Goal: Task Accomplishment & Management: Complete application form

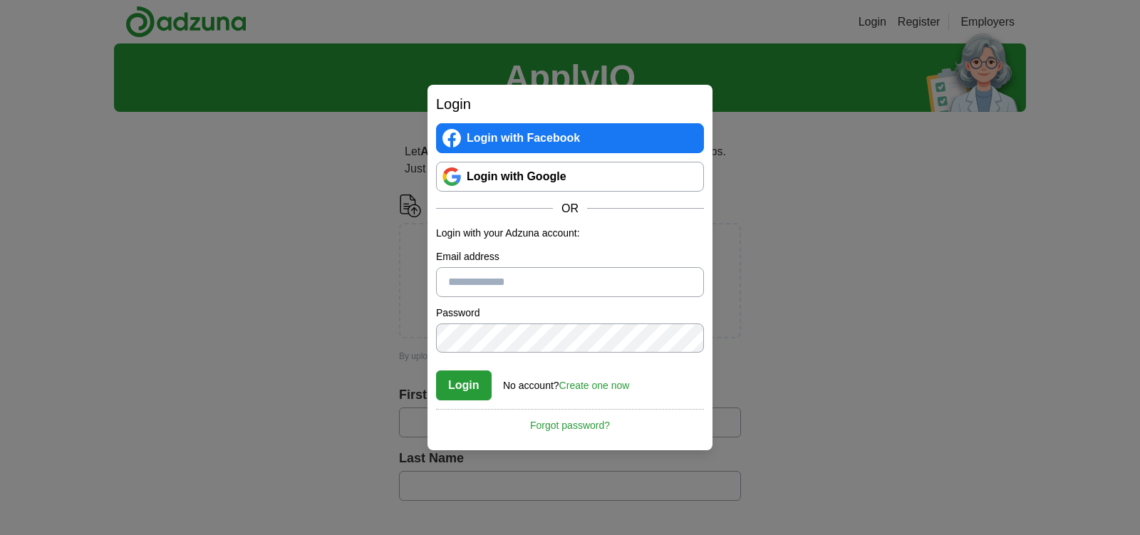
click at [521, 282] on input "Email address" at bounding box center [570, 282] width 268 height 30
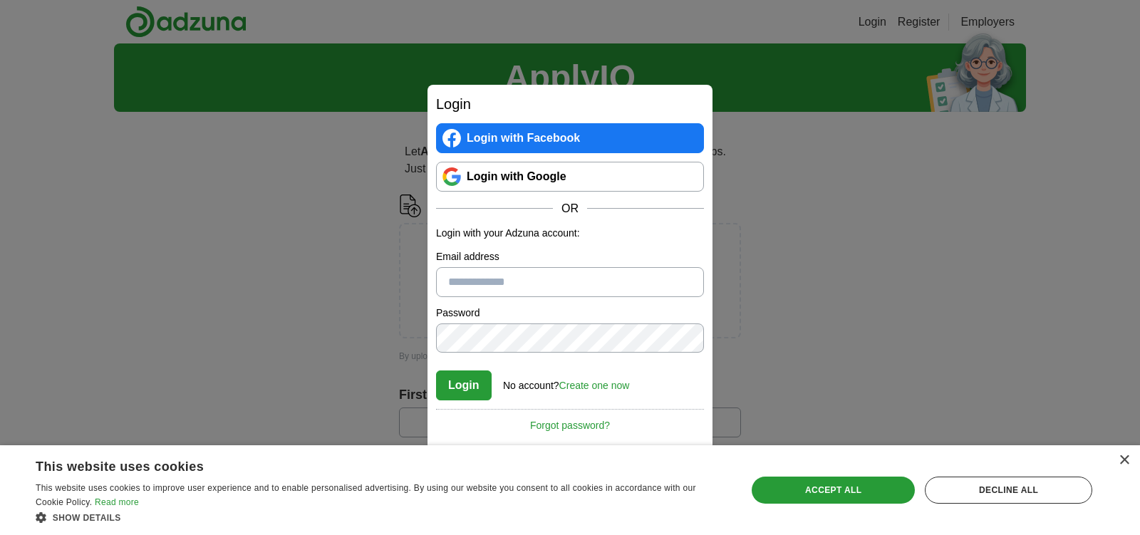
click at [606, 388] on link "Create one now" at bounding box center [594, 385] width 71 height 11
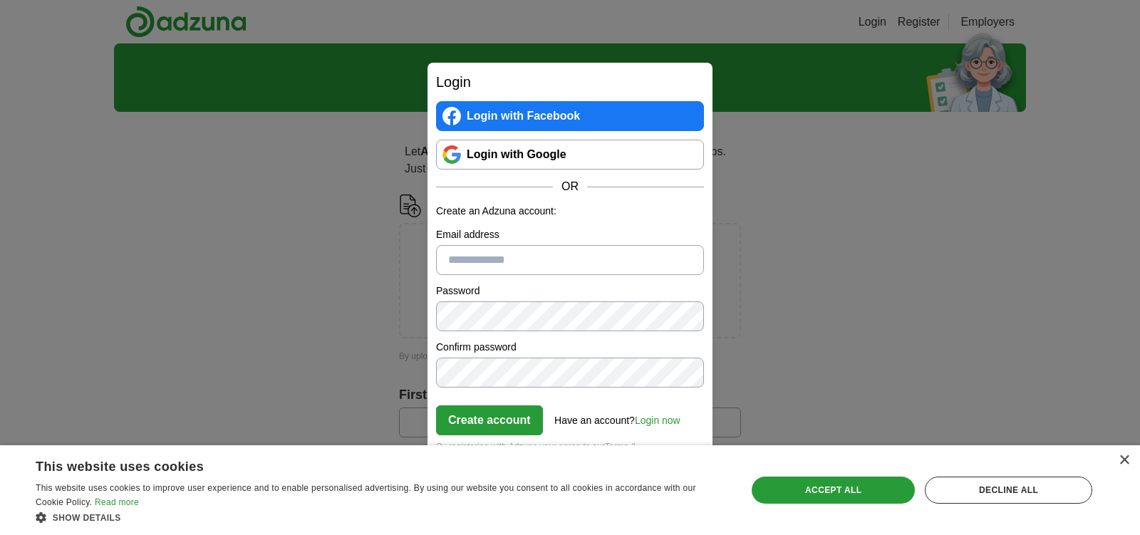
click at [496, 256] on input "Email address" at bounding box center [570, 260] width 268 height 30
click at [513, 256] on input "Email address" at bounding box center [570, 260] width 268 height 30
type input "**********"
click at [480, 416] on button "Create account" at bounding box center [489, 421] width 107 height 30
click at [668, 423] on link "Login now" at bounding box center [658, 420] width 46 height 11
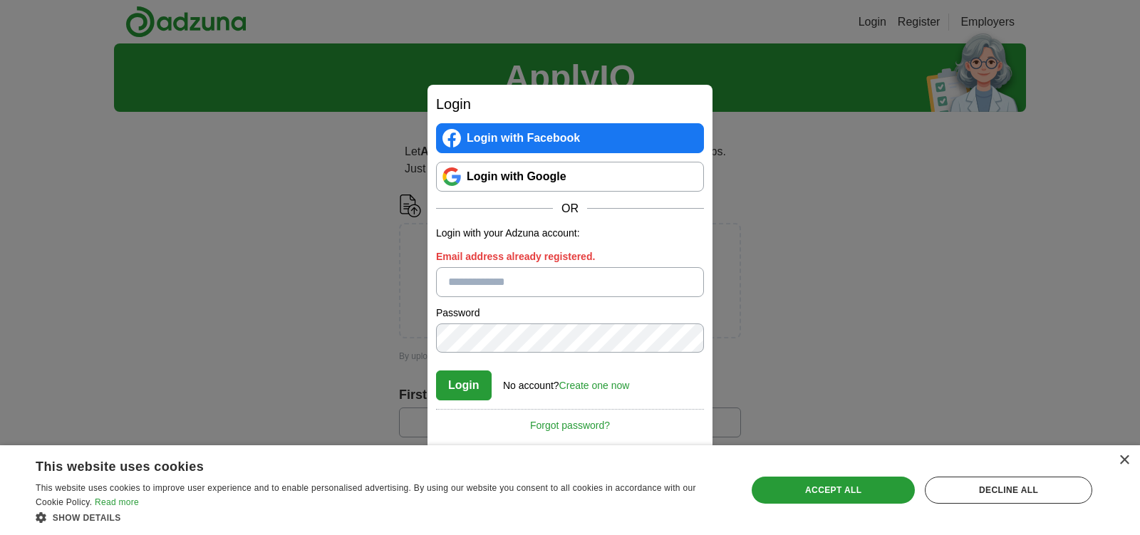
click at [512, 278] on input "Email address already registered." at bounding box center [570, 282] width 268 height 30
type input "**********"
click at [466, 384] on button "Login" at bounding box center [464, 386] width 56 height 30
click at [440, 379] on button "Login" at bounding box center [464, 386] width 56 height 30
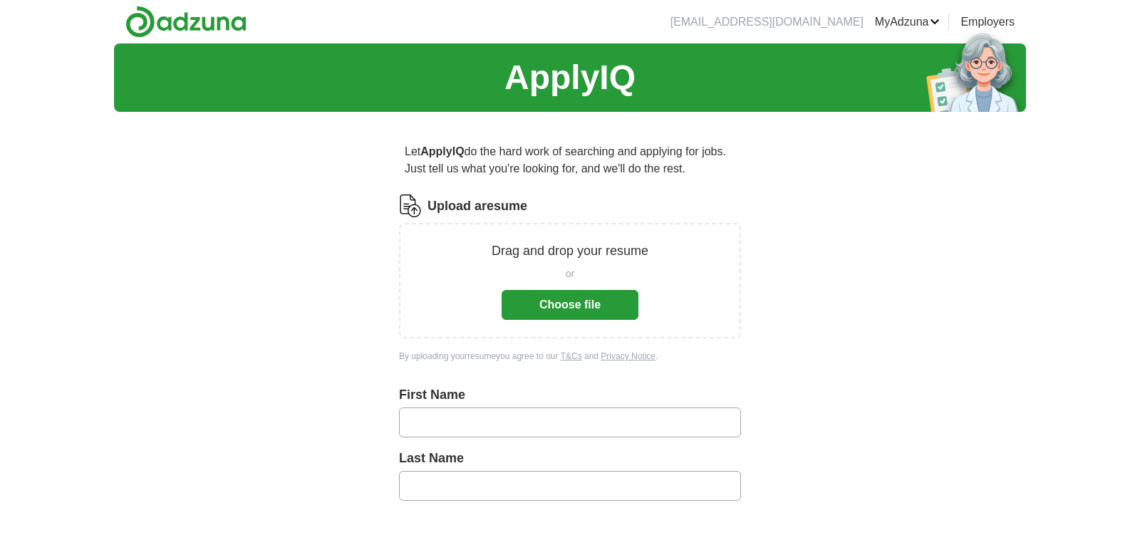
click at [573, 309] on button "Choose file" at bounding box center [570, 305] width 137 height 30
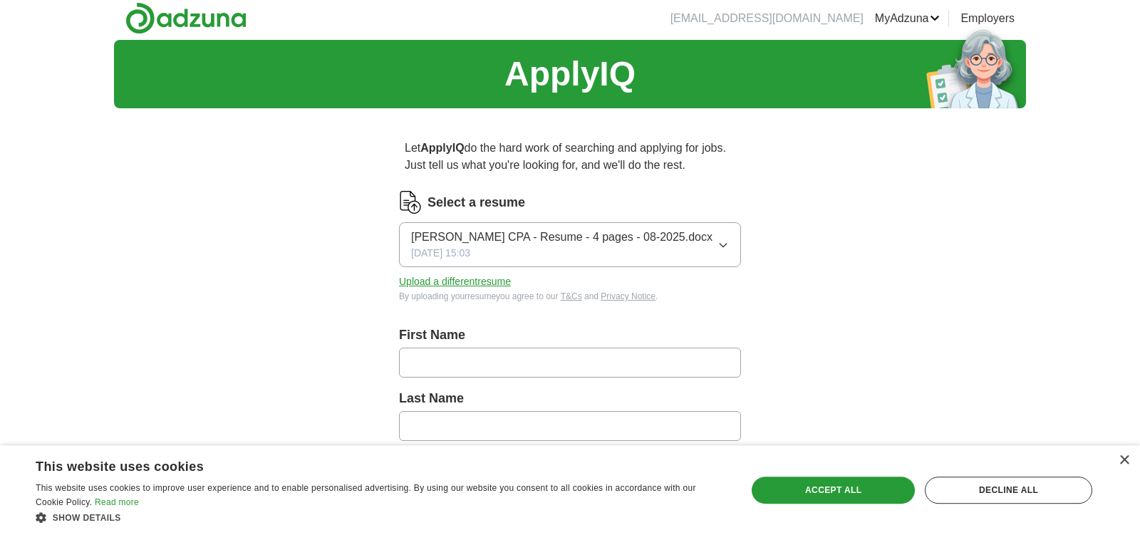
scroll to position [225, 0]
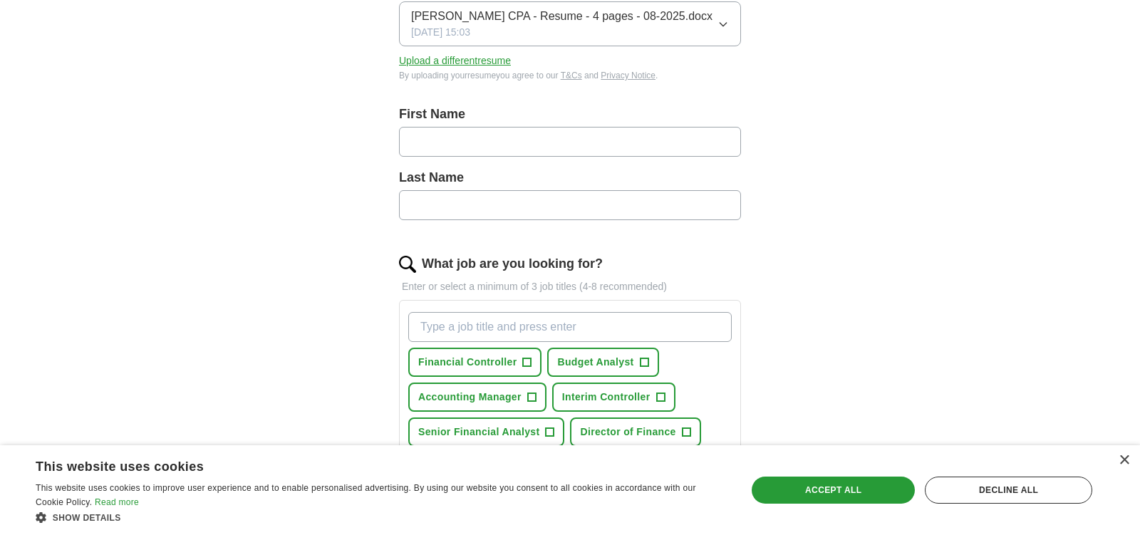
click at [462, 138] on input "text" at bounding box center [570, 142] width 342 height 30
type input "***"
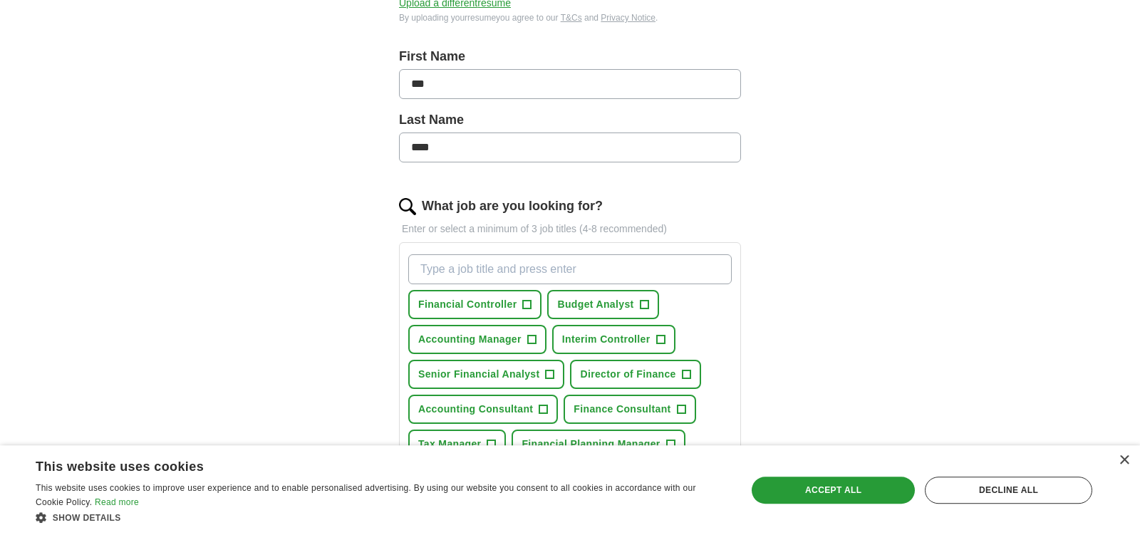
scroll to position [374, 0]
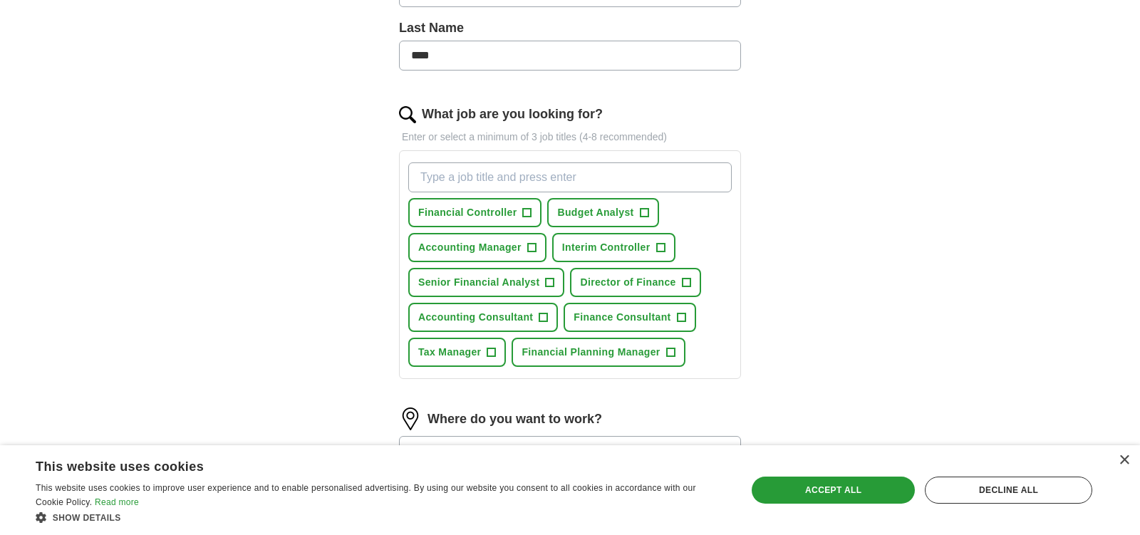
type input "****"
click at [517, 279] on span "Senior Financial Analyst" at bounding box center [478, 282] width 121 height 15
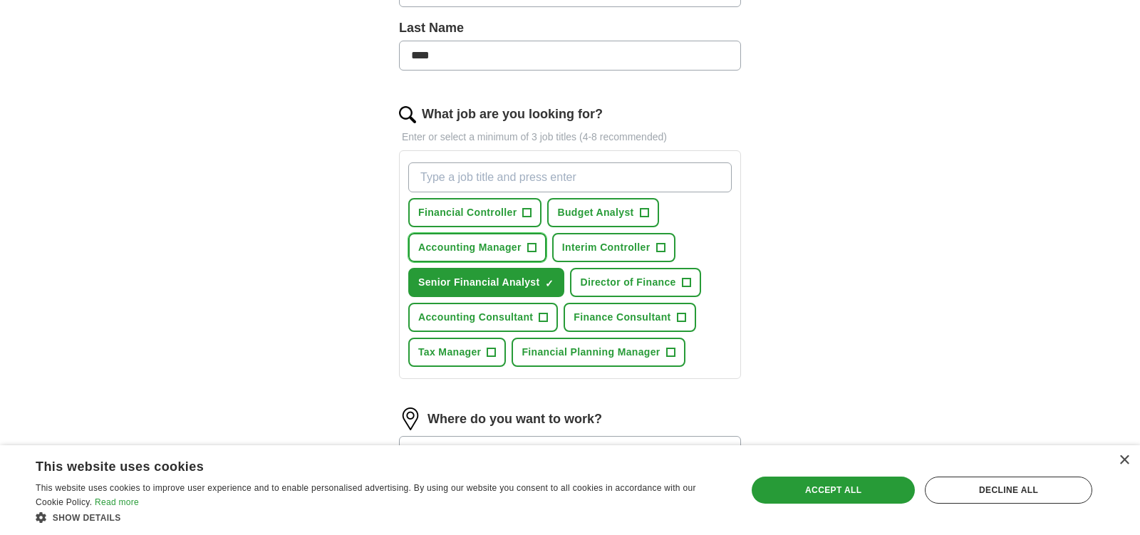
click at [479, 247] on span "Accounting Manager" at bounding box center [469, 247] width 103 height 15
click at [589, 352] on span "Financial Planning Manager" at bounding box center [591, 352] width 138 height 15
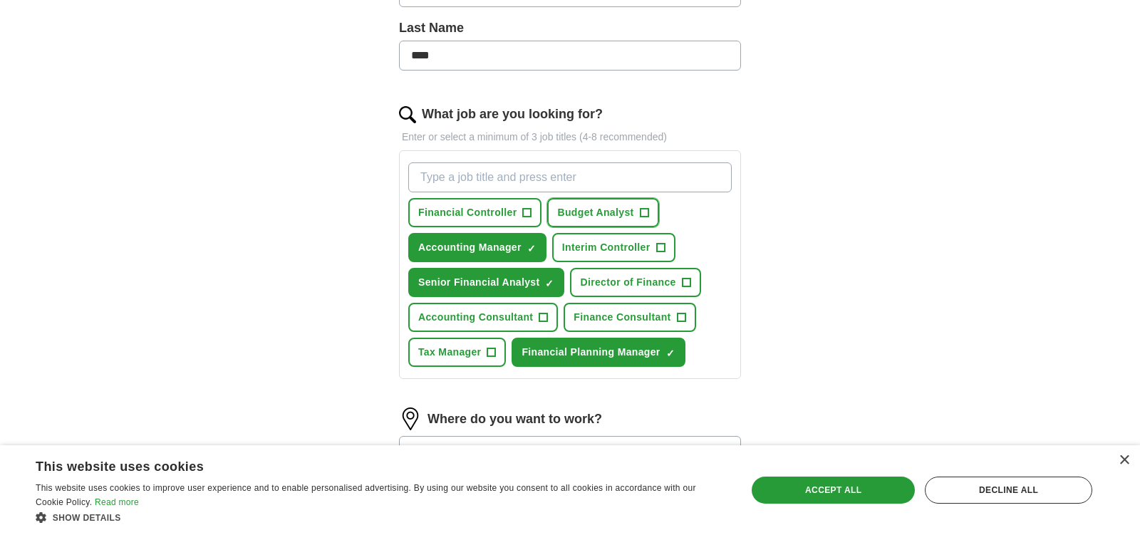
click at [577, 212] on span "Budget Analyst" at bounding box center [595, 212] width 76 height 15
click at [575, 247] on span "Interim Controller" at bounding box center [606, 247] width 88 height 15
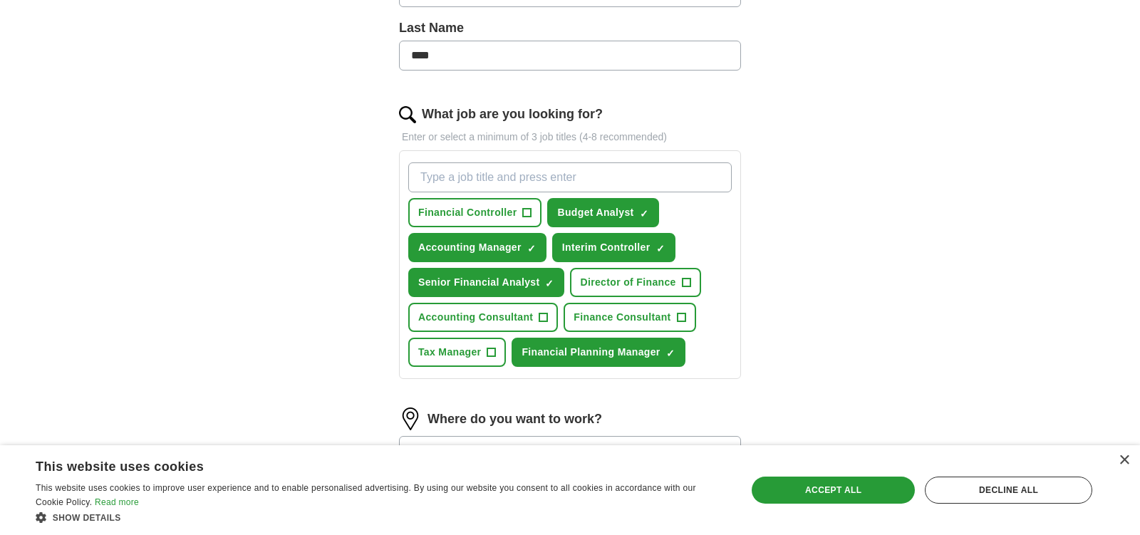
click at [532, 170] on input "What job are you looking for?" at bounding box center [570, 177] width 324 height 30
type input "Senior Accountant"
click at [0, 0] on span "×" at bounding box center [0, 0] width 0 height 0
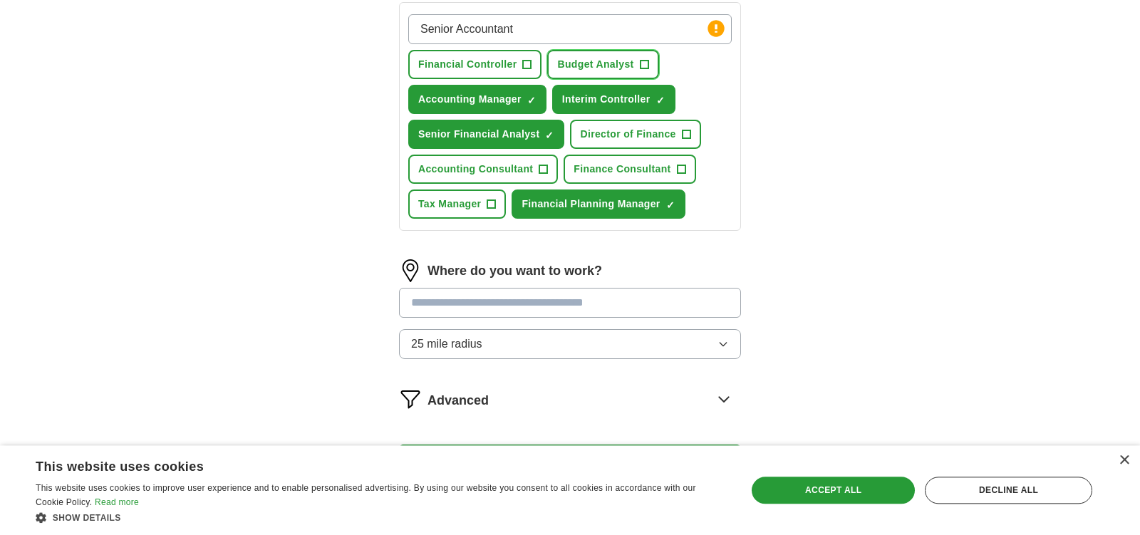
scroll to position [524, 0]
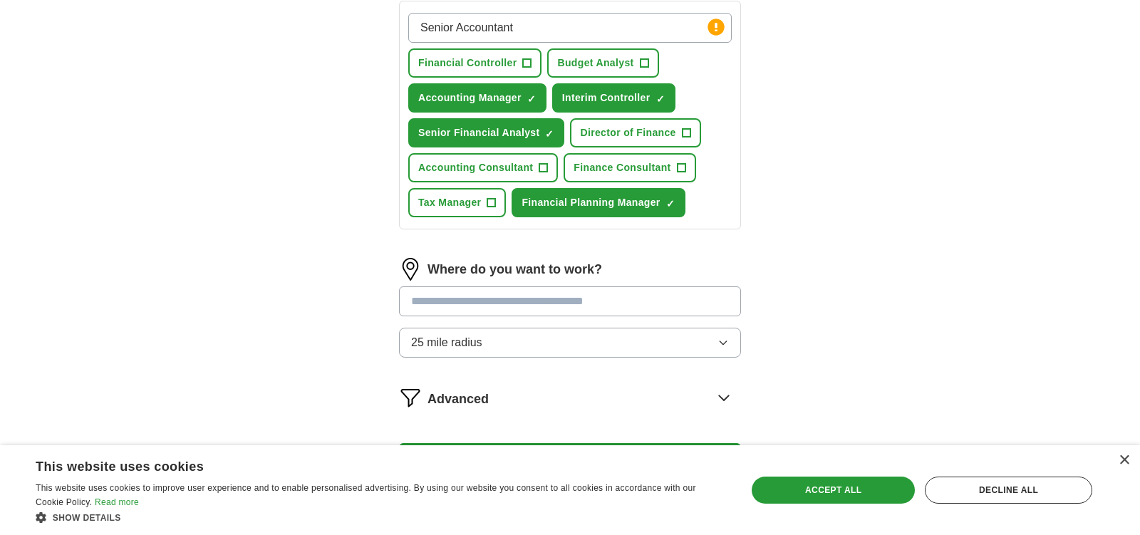
click at [501, 297] on input "text" at bounding box center [570, 302] width 342 height 30
type input "*****"
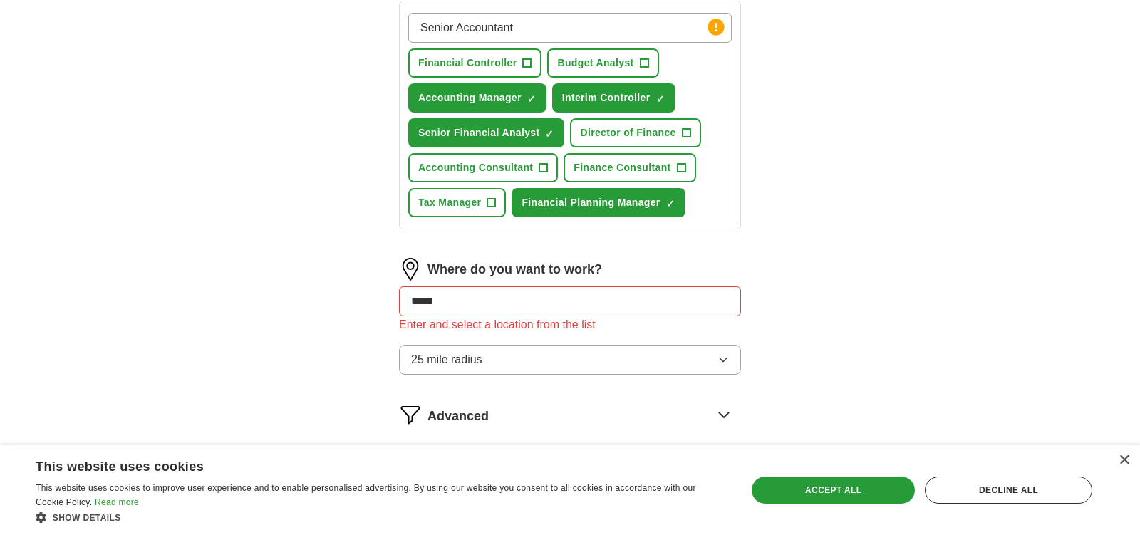
drag, startPoint x: 502, startPoint y: 294, endPoint x: 298, endPoint y: 310, distance: 204.4
click at [399, 310] on input "*****" at bounding box center [570, 302] width 342 height 30
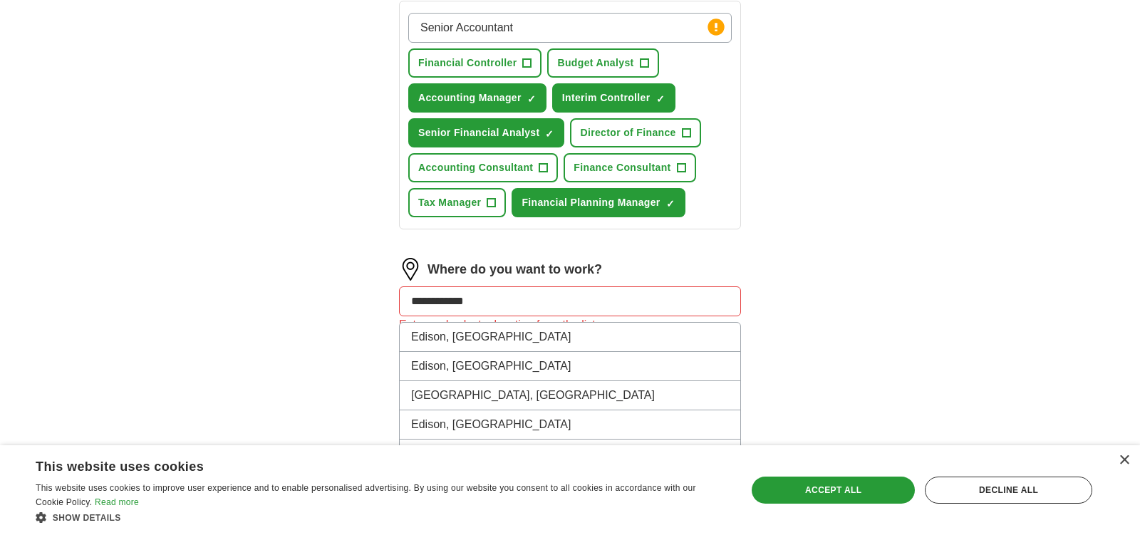
type input "**********"
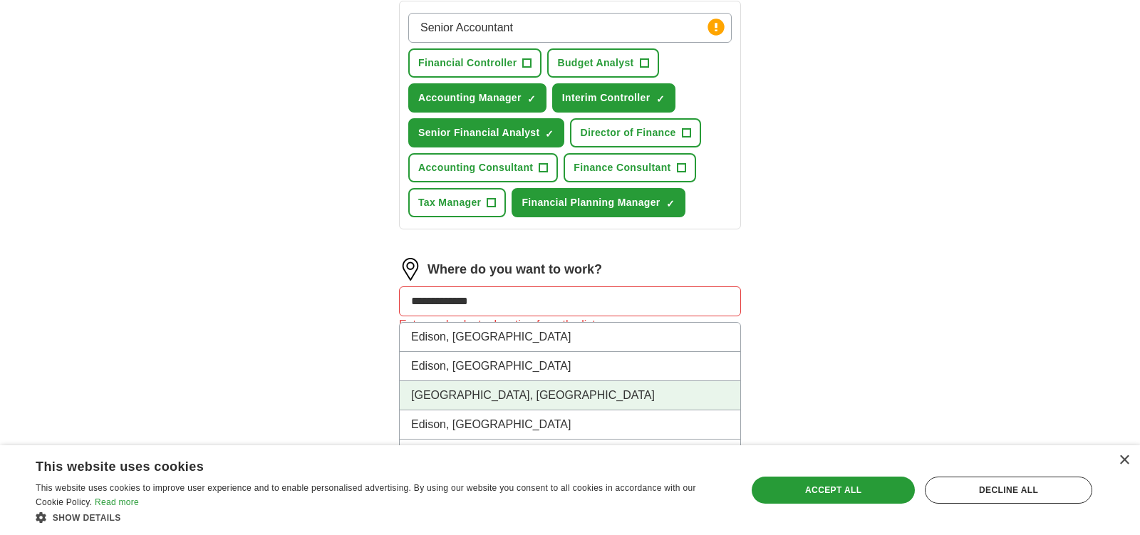
click at [481, 387] on li "Edison, NJ" at bounding box center [570, 395] width 341 height 29
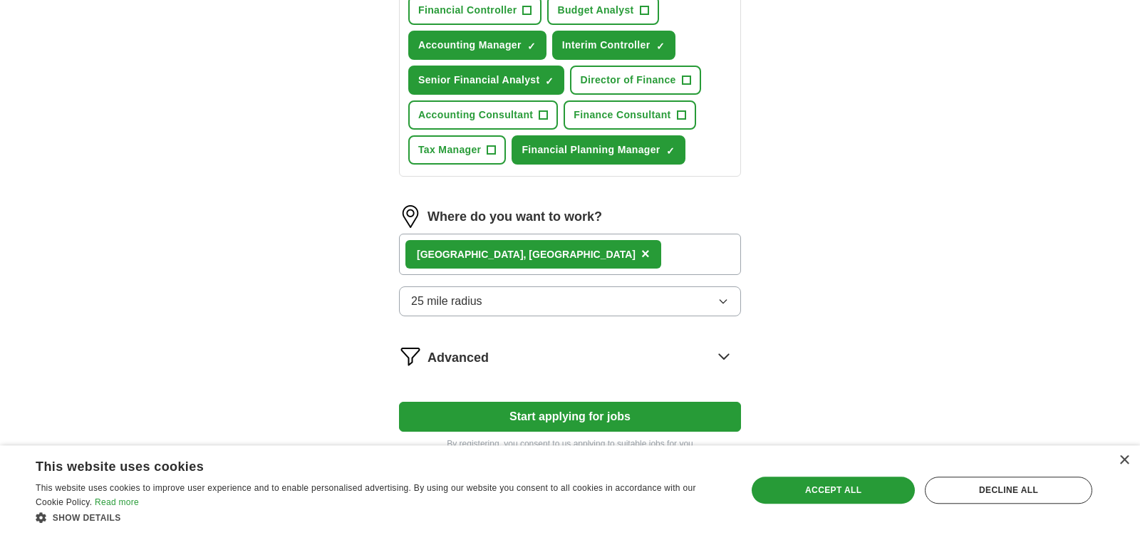
scroll to position [651, 0]
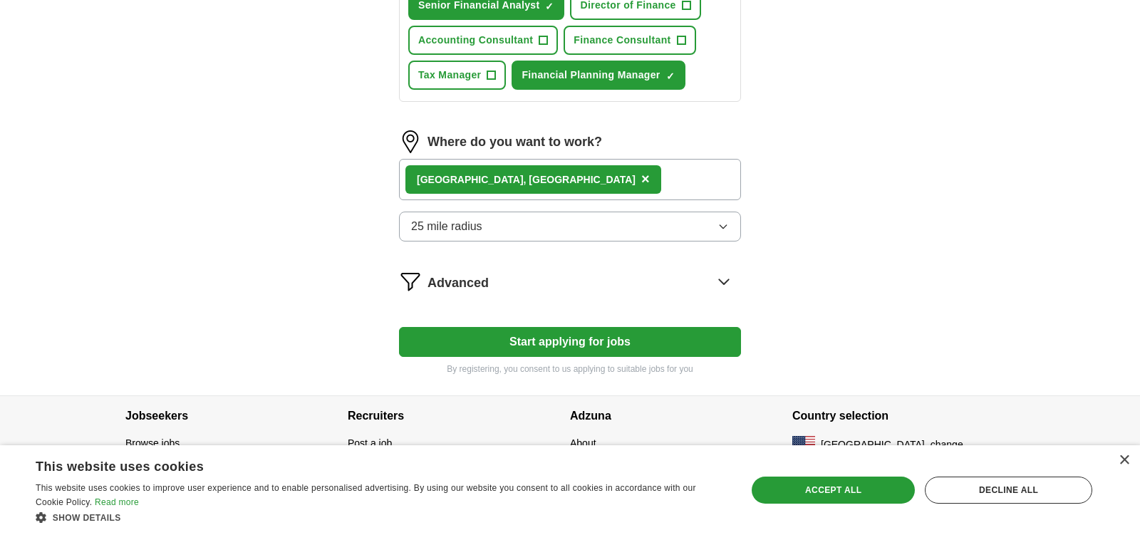
click at [726, 279] on icon at bounding box center [723, 281] width 9 height 5
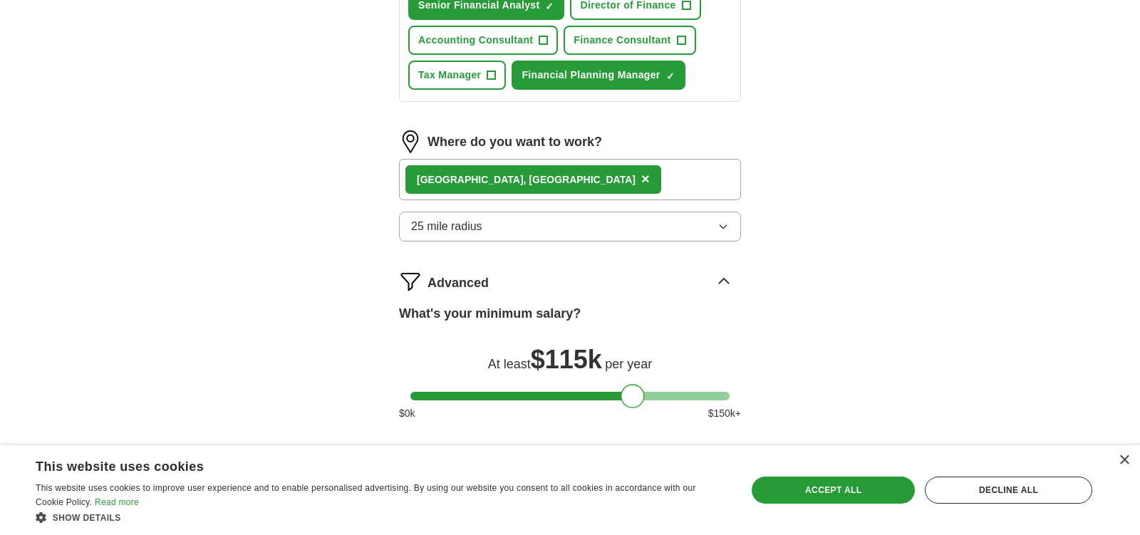
drag, startPoint x: 428, startPoint y: 391, endPoint x: 637, endPoint y: 397, distance: 208.9
click at [637, 397] on div at bounding box center [633, 396] width 24 height 24
click at [758, 341] on div "Let ApplyIQ do the hard work of searching and applying for jobs. Just tell us w…" at bounding box center [570, 3] width 456 height 1063
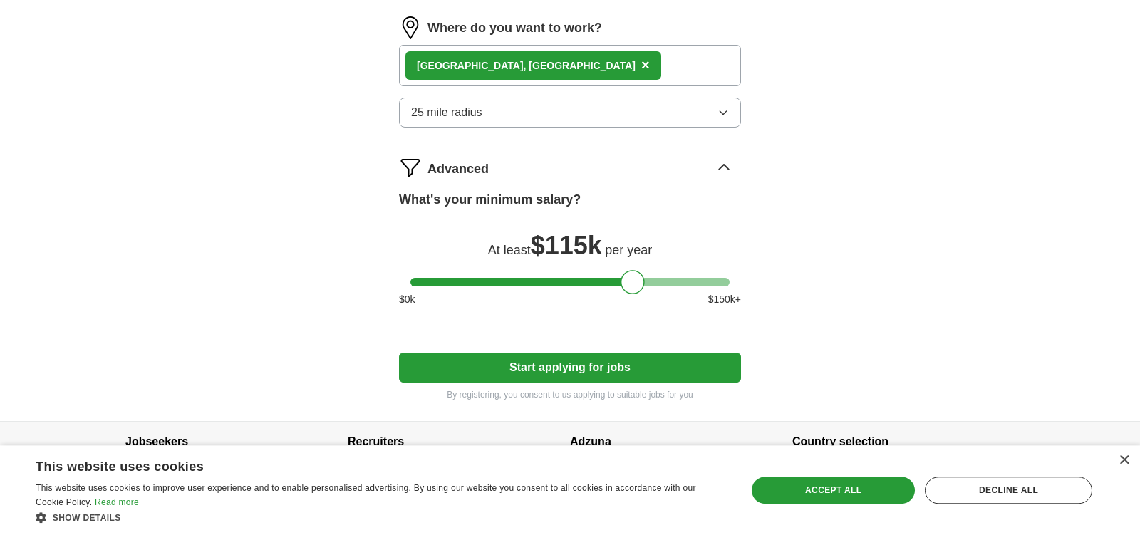
scroll to position [791, 0]
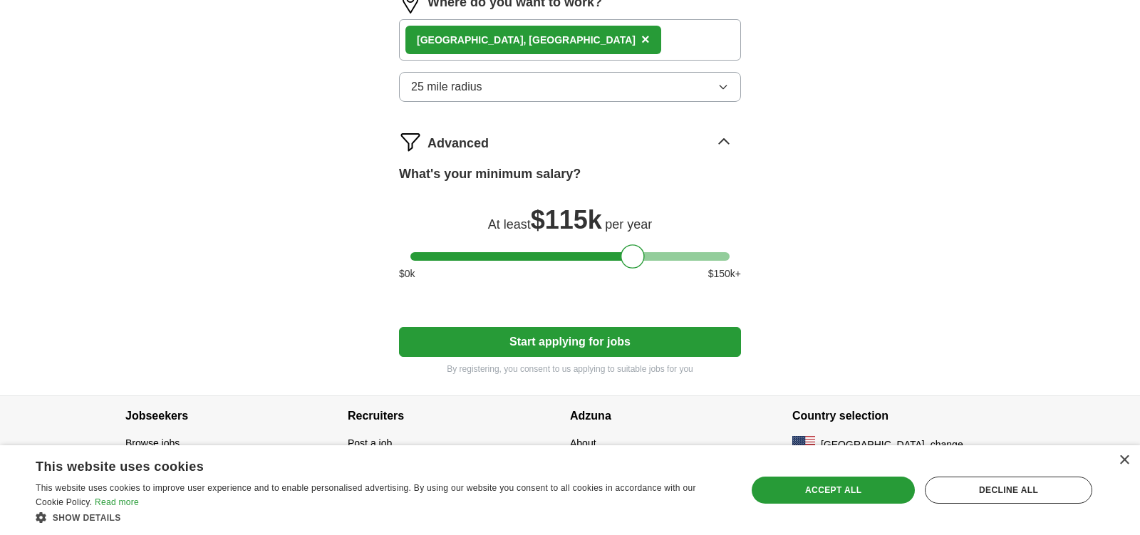
click at [622, 344] on button "Start applying for jobs" at bounding box center [570, 342] width 342 height 30
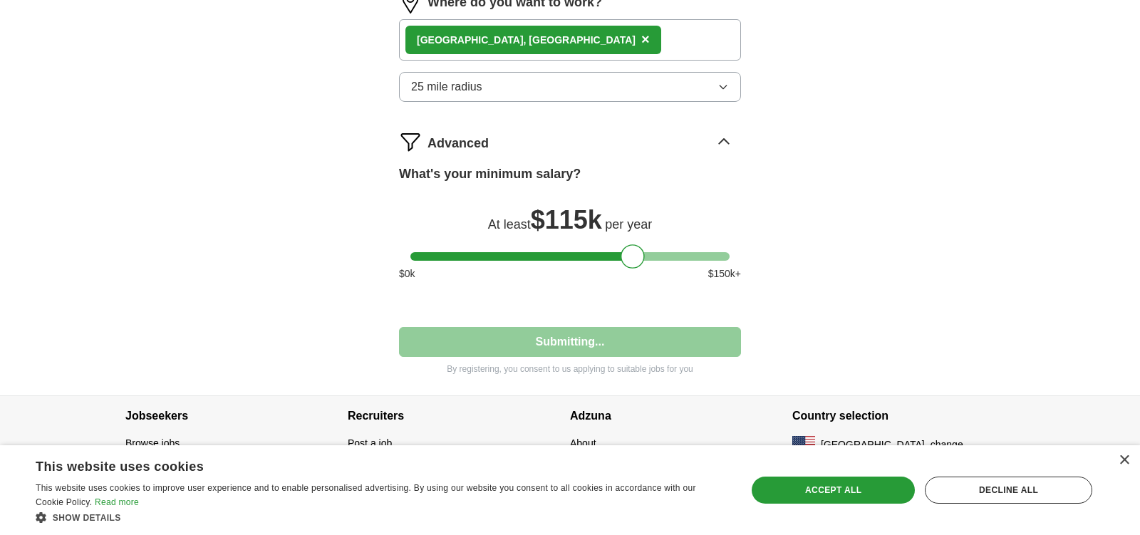
select select "**"
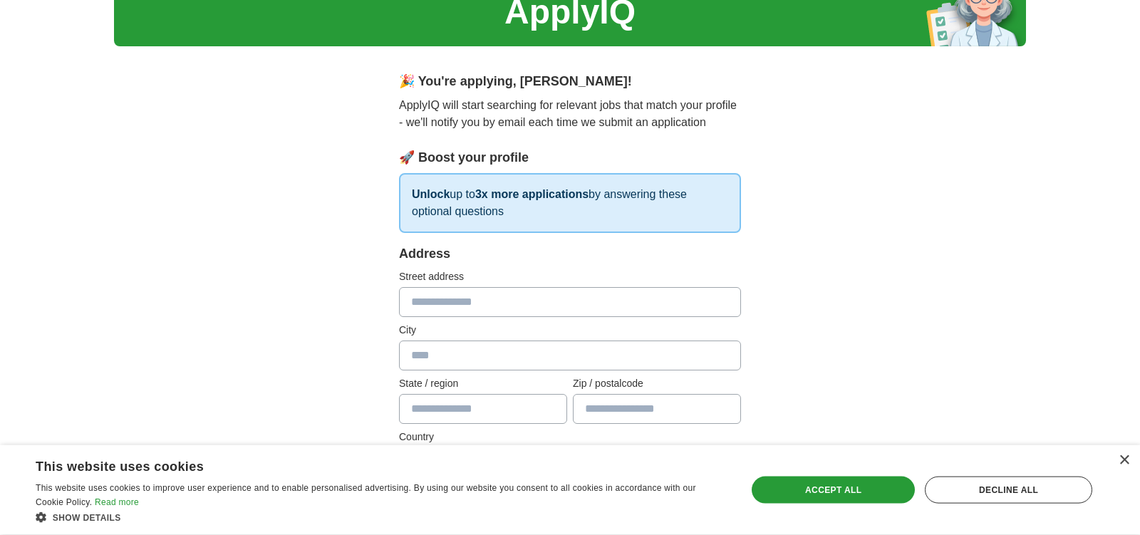
scroll to position [150, 0]
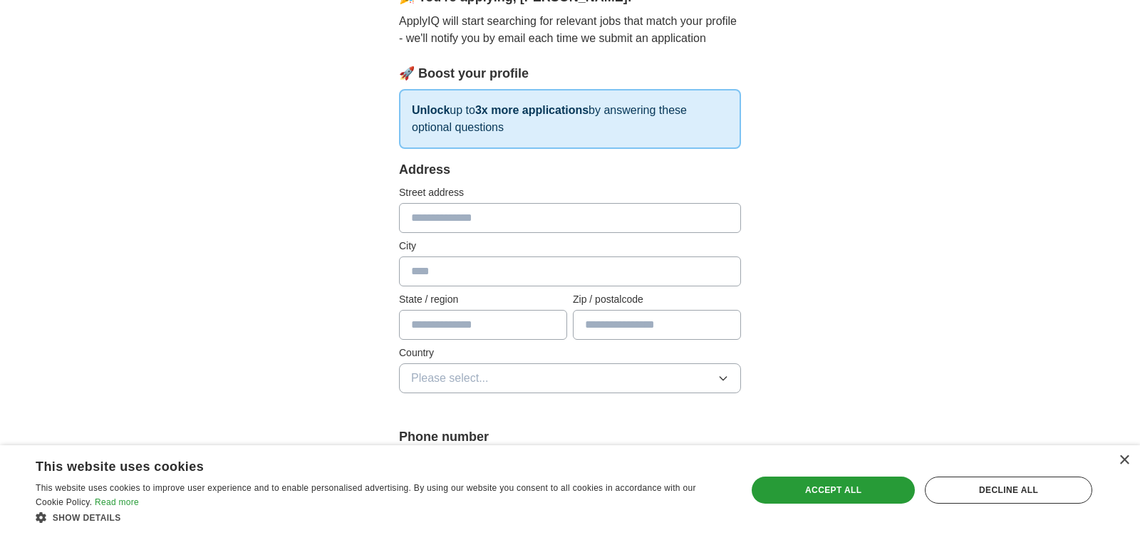
drag, startPoint x: 470, startPoint y: 220, endPoint x: 468, endPoint y: 212, distance: 7.3
click at [470, 218] on input "text" at bounding box center [570, 218] width 342 height 30
type input "**********"
type input "******"
type input "**"
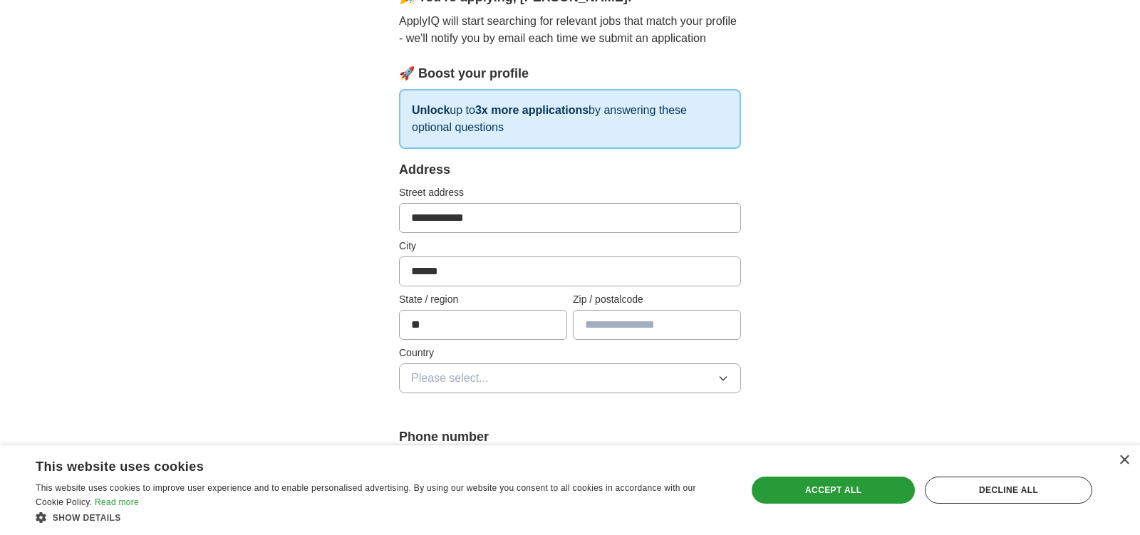
type input "**********"
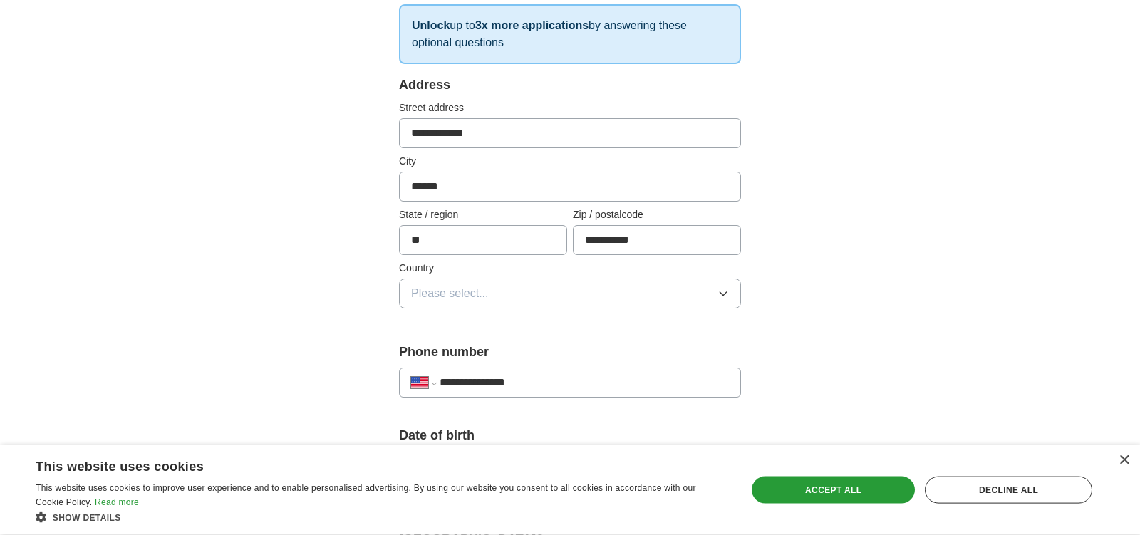
scroll to position [299, 0]
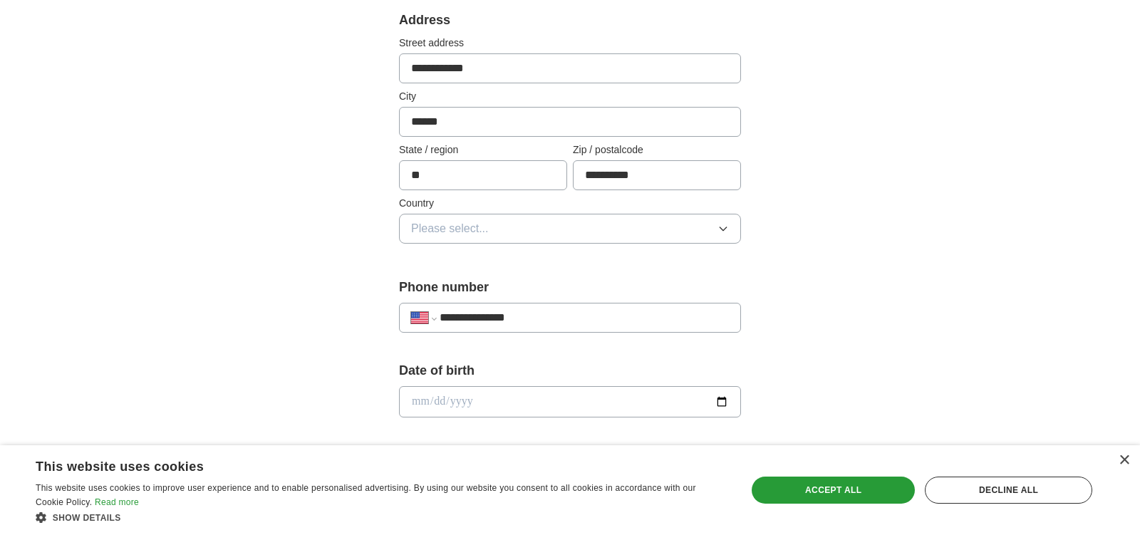
click at [445, 227] on span "Please select..." at bounding box center [450, 228] width 78 height 17
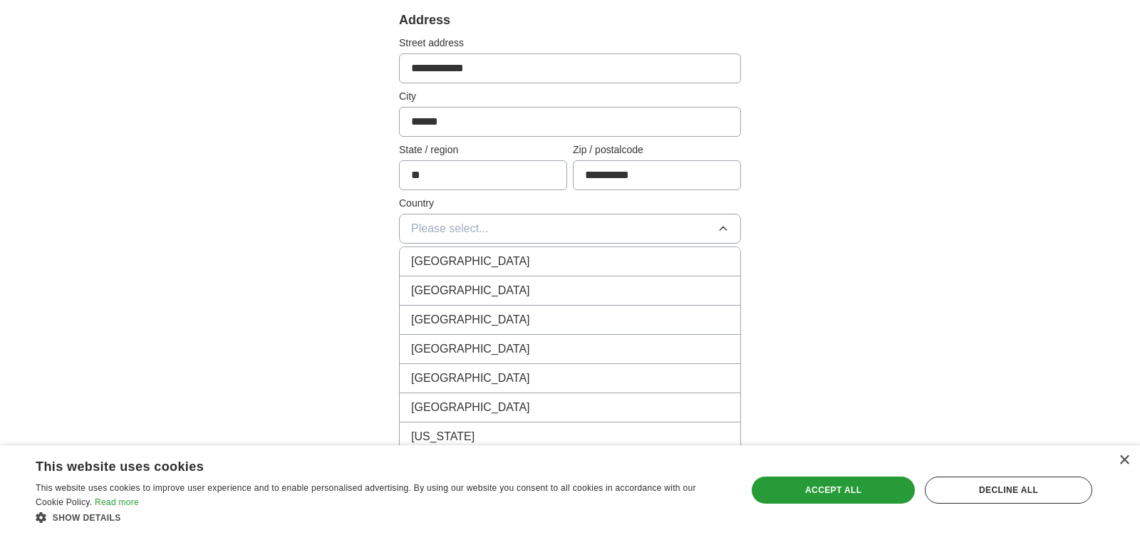
click at [451, 287] on span "United States" at bounding box center [470, 290] width 119 height 17
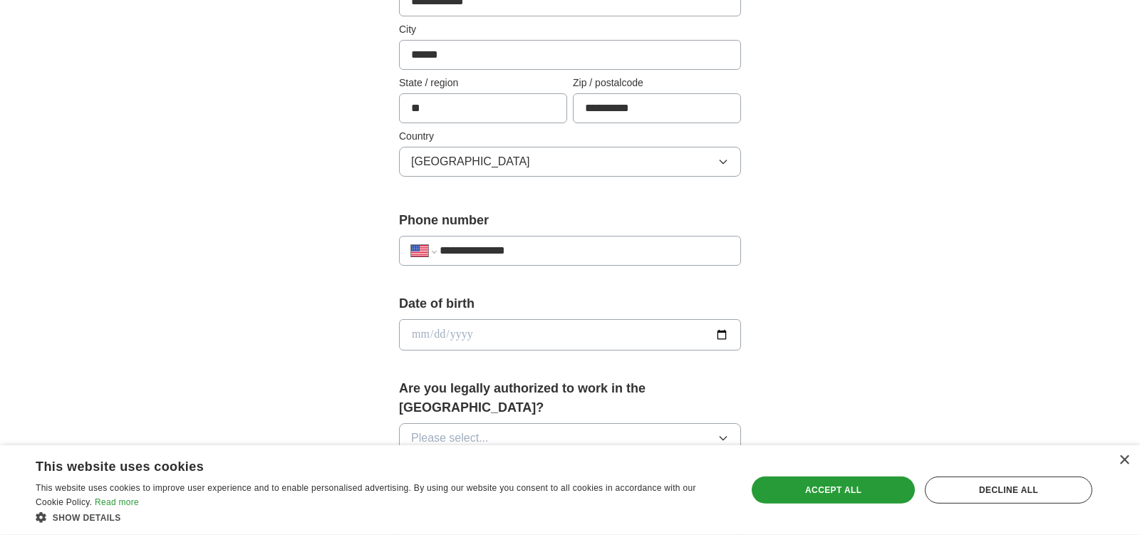
scroll to position [449, 0]
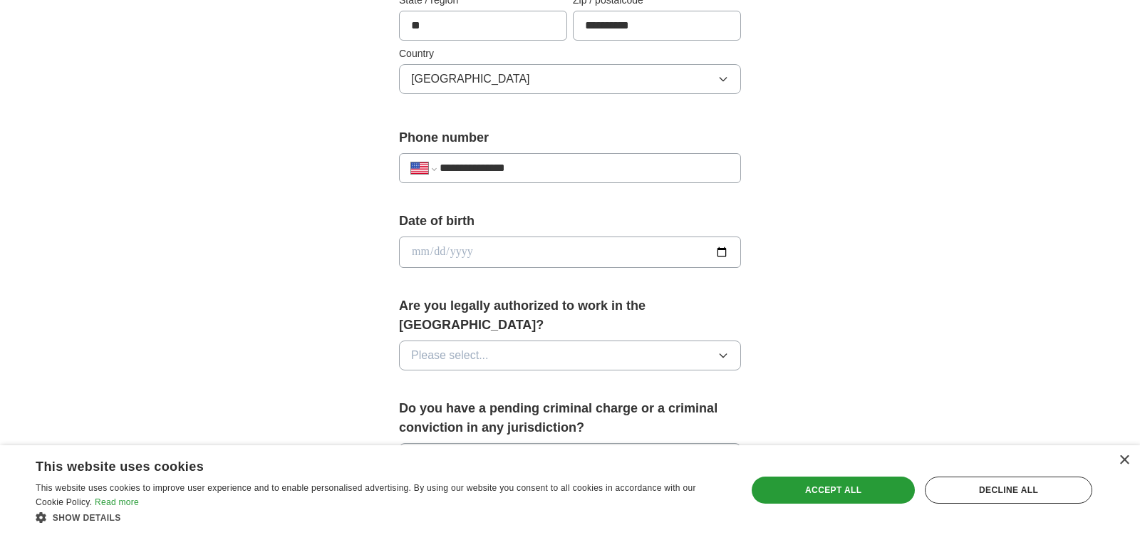
click at [437, 248] on input "date" at bounding box center [570, 252] width 342 height 31
type input "**********"
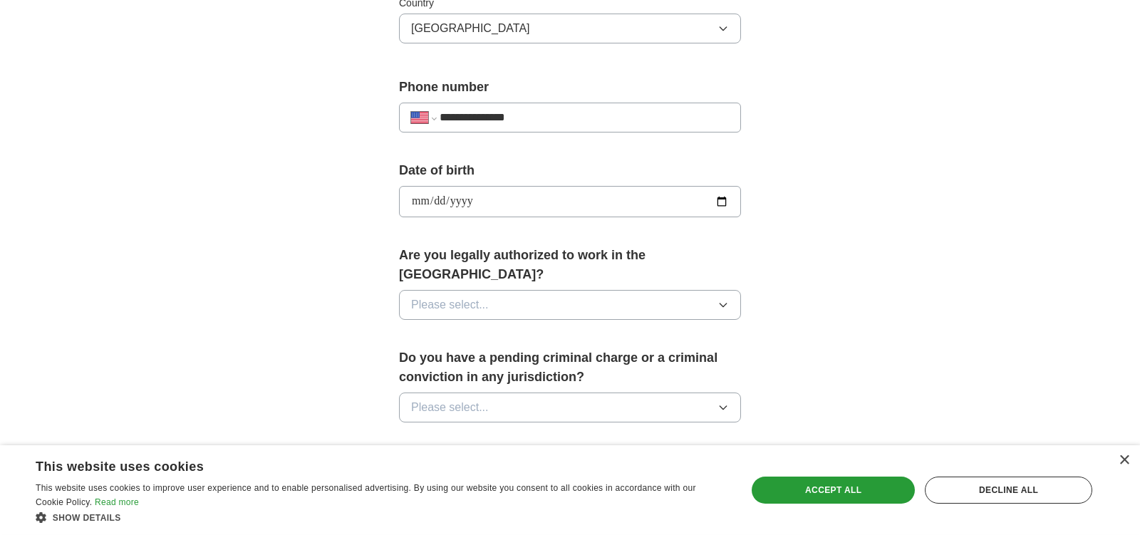
scroll to position [524, 0]
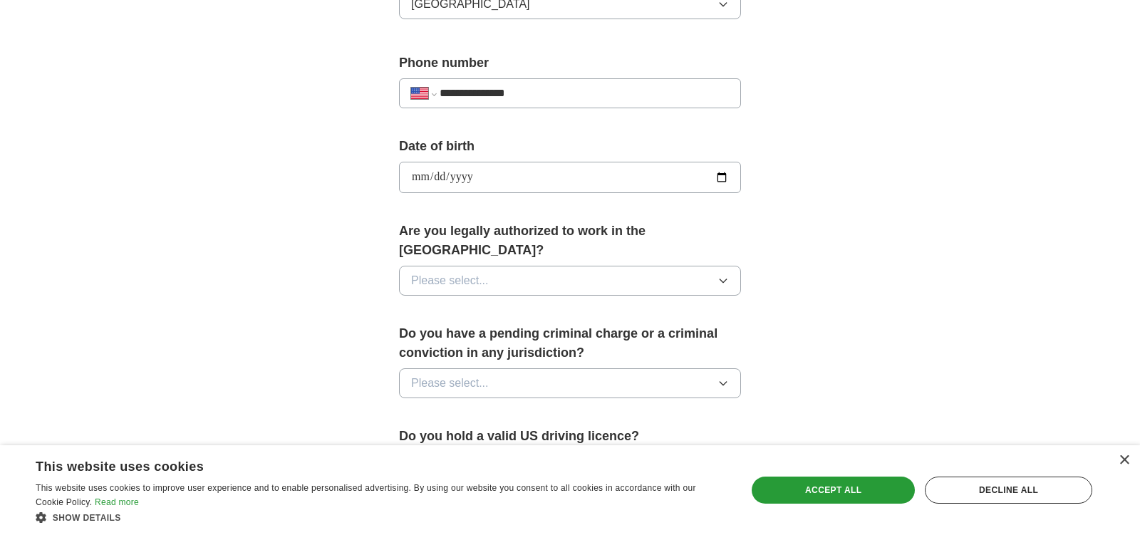
click at [502, 266] on button "Please select..." at bounding box center [570, 281] width 342 height 30
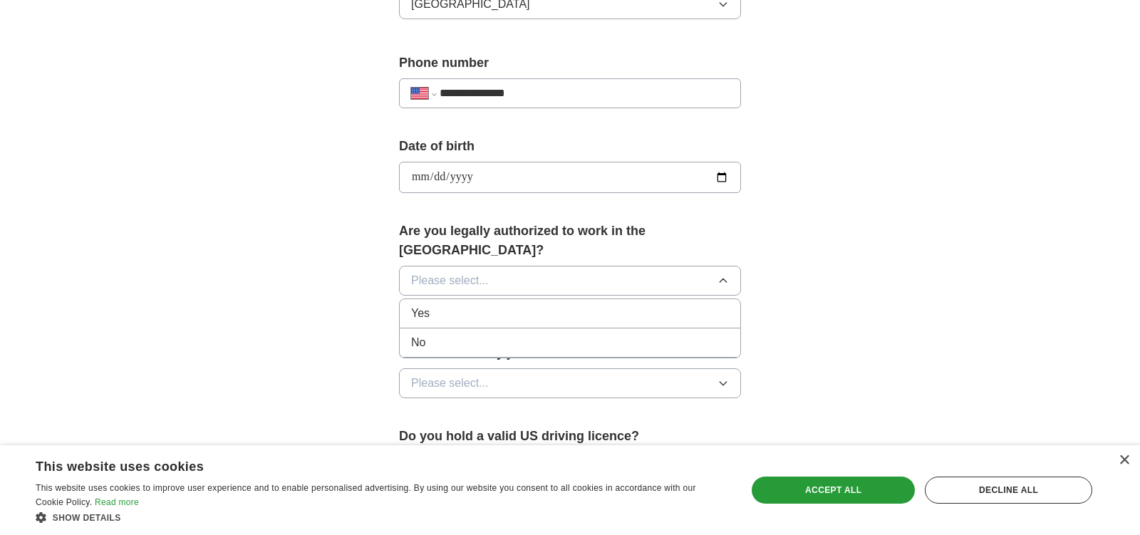
click at [457, 305] on div "Yes" at bounding box center [570, 313] width 318 height 17
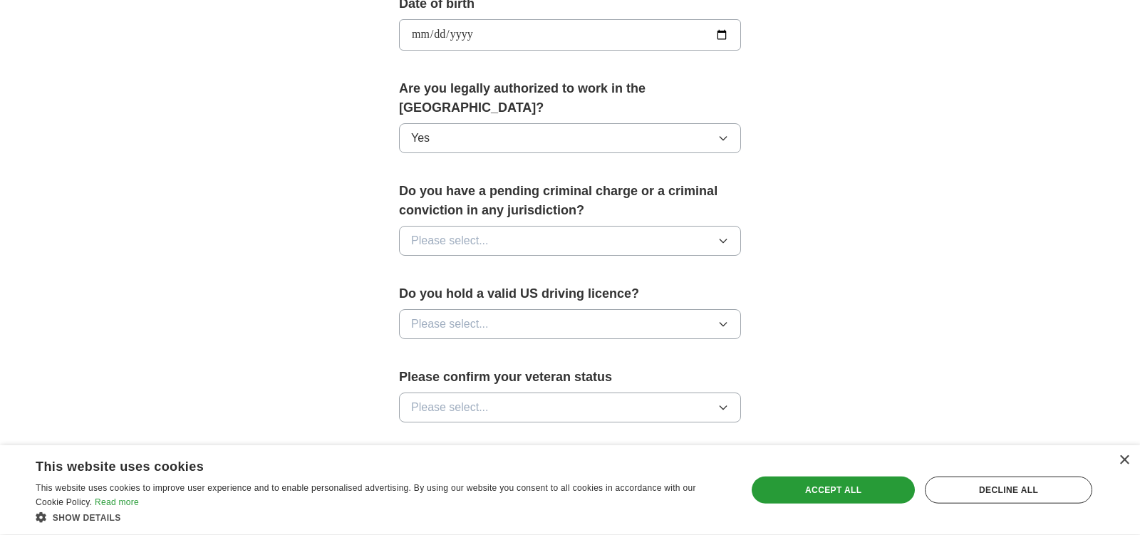
scroll to position [674, 0]
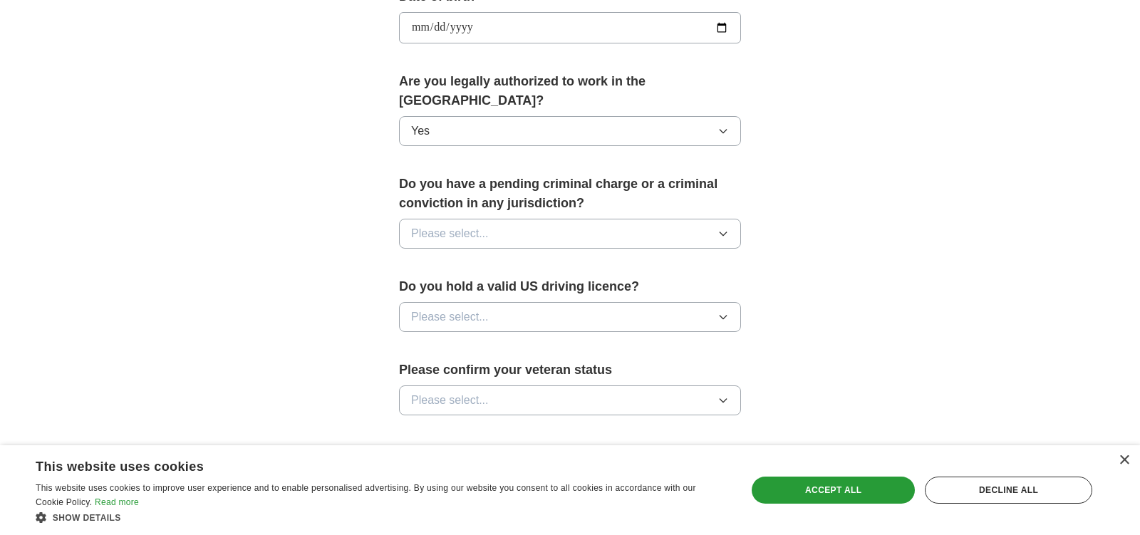
click at [484, 225] on span "Please select..." at bounding box center [450, 233] width 78 height 17
click at [446, 287] on div "No" at bounding box center [570, 295] width 318 height 17
click at [457, 309] on span "Please select..." at bounding box center [450, 317] width 78 height 17
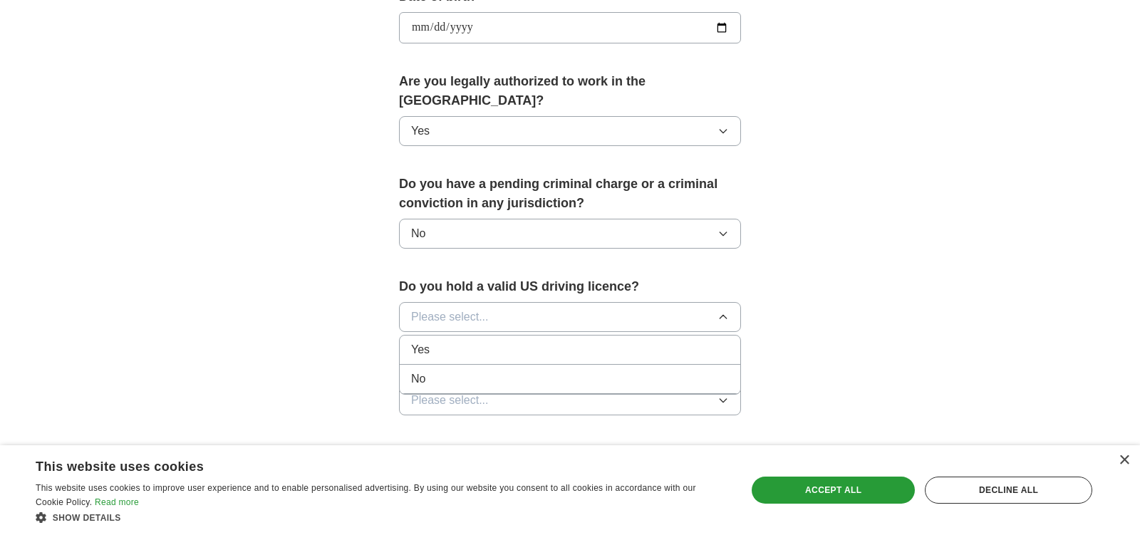
click at [451, 341] on div "Yes" at bounding box center [570, 349] width 318 height 17
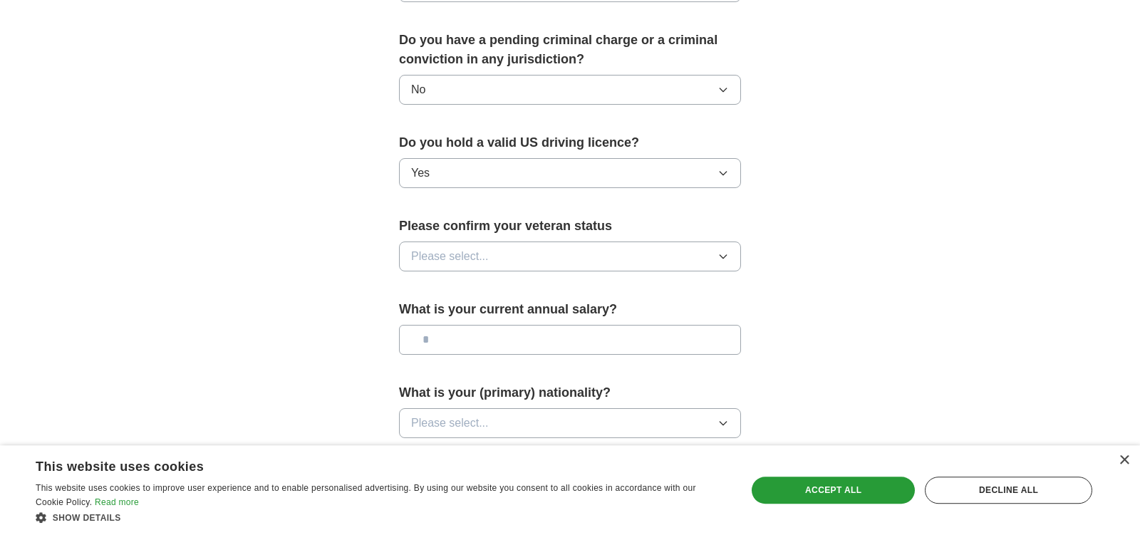
scroll to position [823, 0]
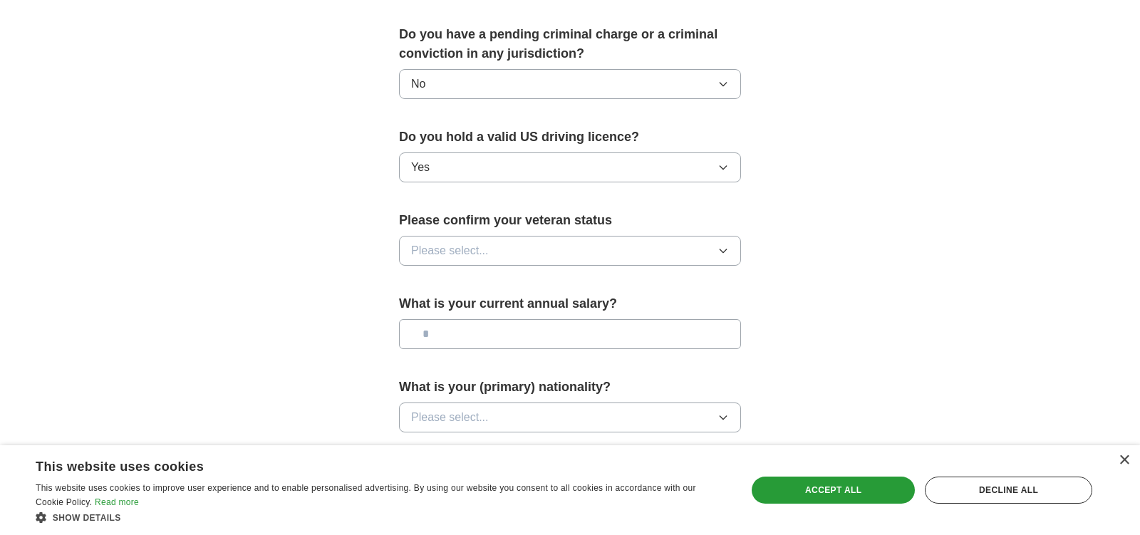
click at [500, 236] on button "Please select..." at bounding box center [570, 251] width 342 height 30
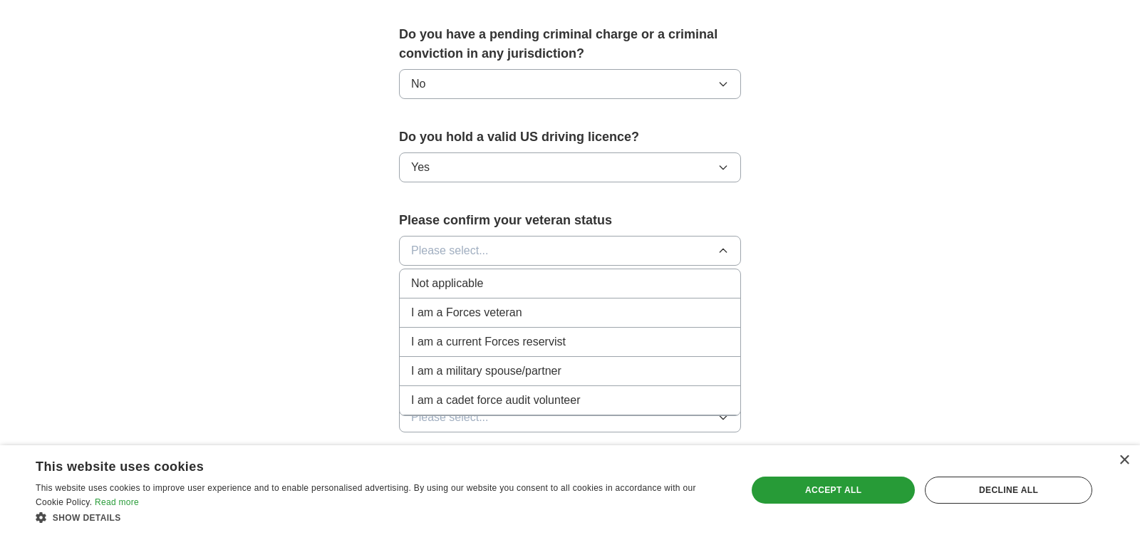
click at [479, 275] on span "Not applicable" at bounding box center [447, 283] width 72 height 17
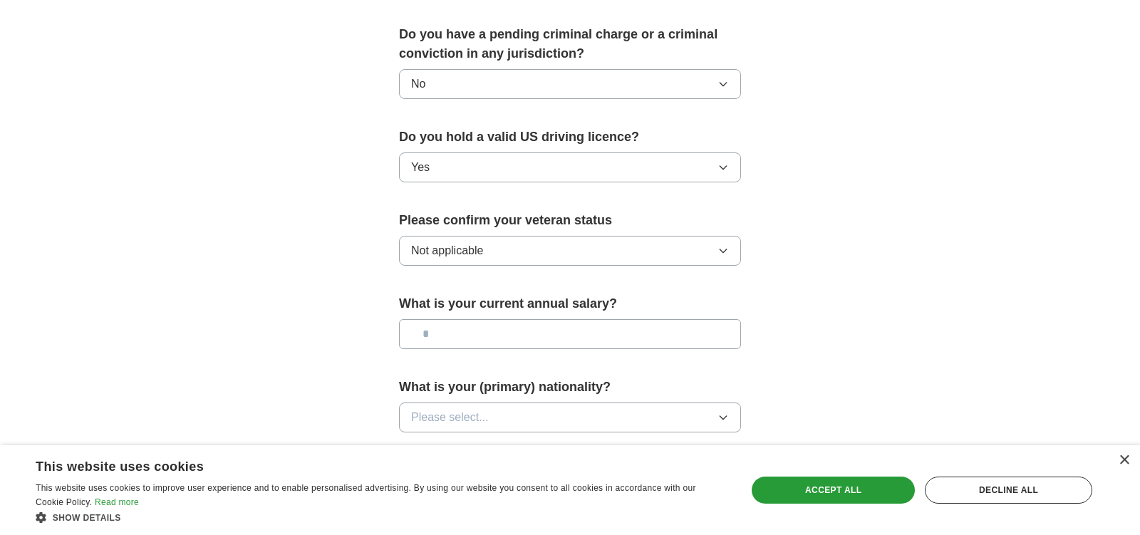
click at [490, 319] on input "text" at bounding box center [570, 334] width 342 height 30
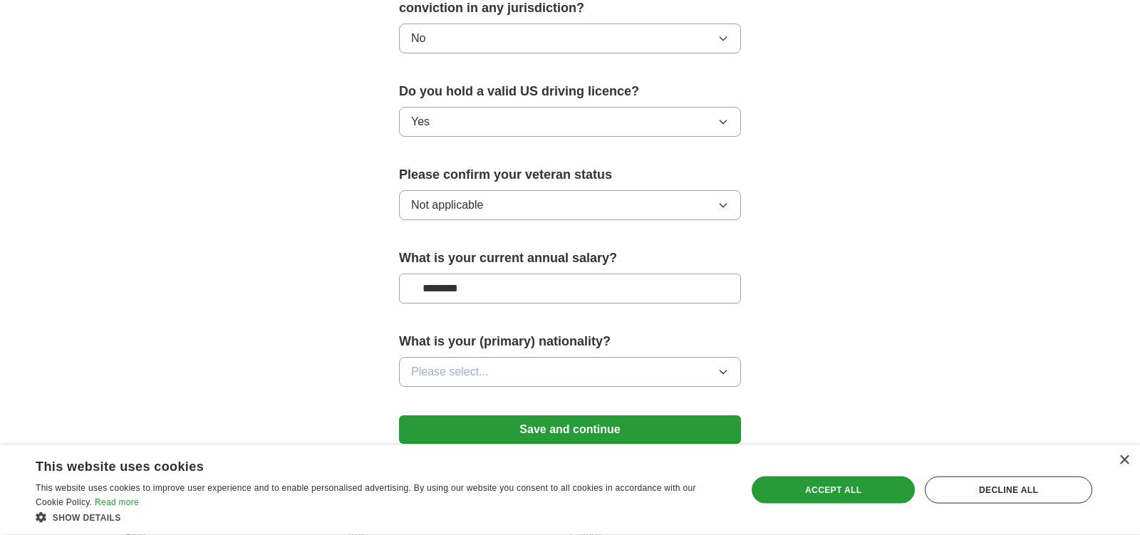
scroll to position [898, 0]
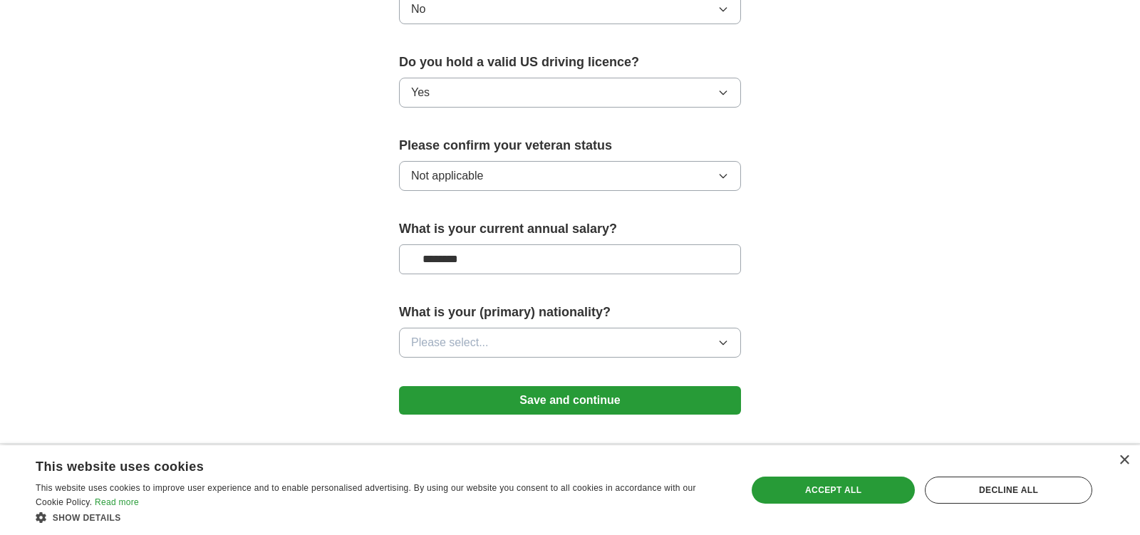
type input "********"
click at [483, 334] on span "Please select..." at bounding box center [450, 342] width 78 height 17
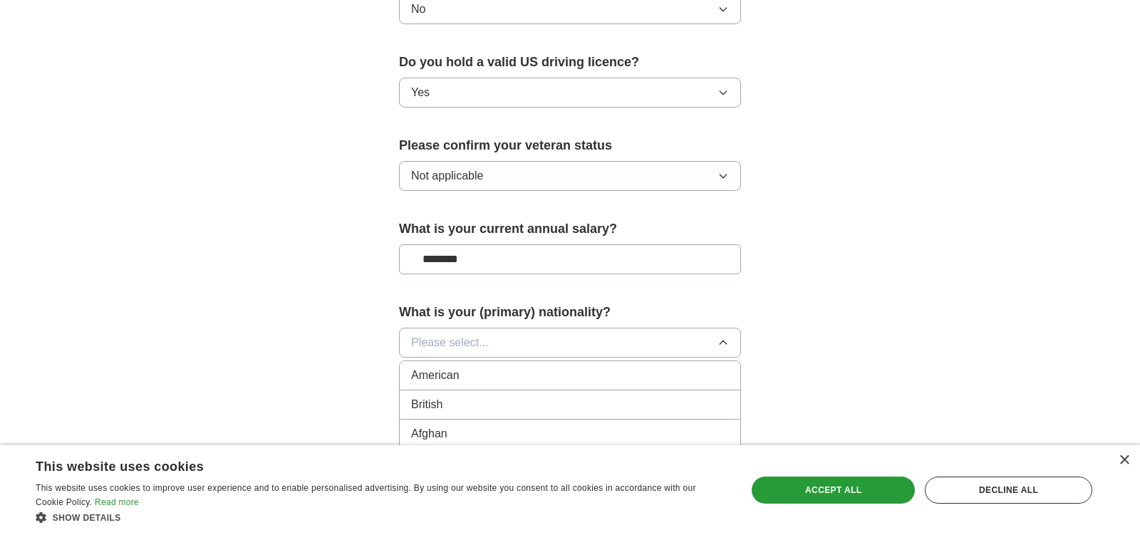
click at [467, 361] on li "American" at bounding box center [570, 375] width 341 height 29
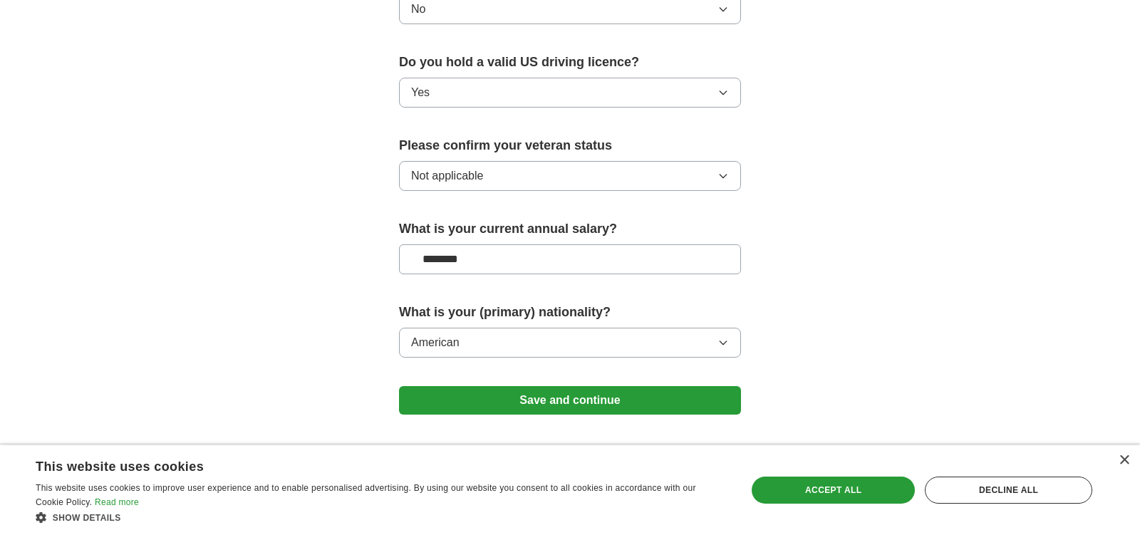
click at [562, 386] on button "Save and continue" at bounding box center [570, 400] width 342 height 29
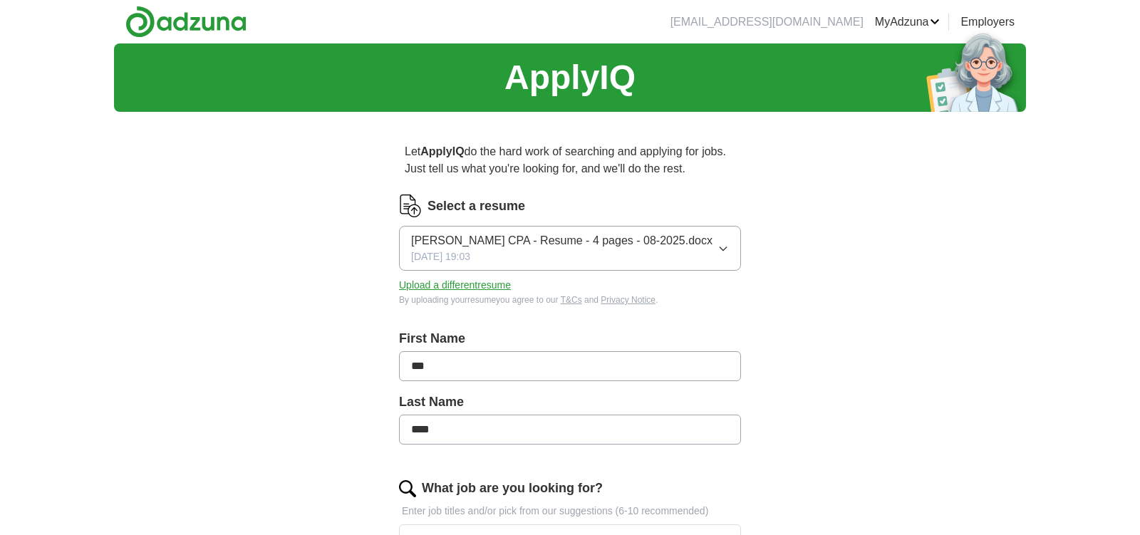
scroll to position [449, 0]
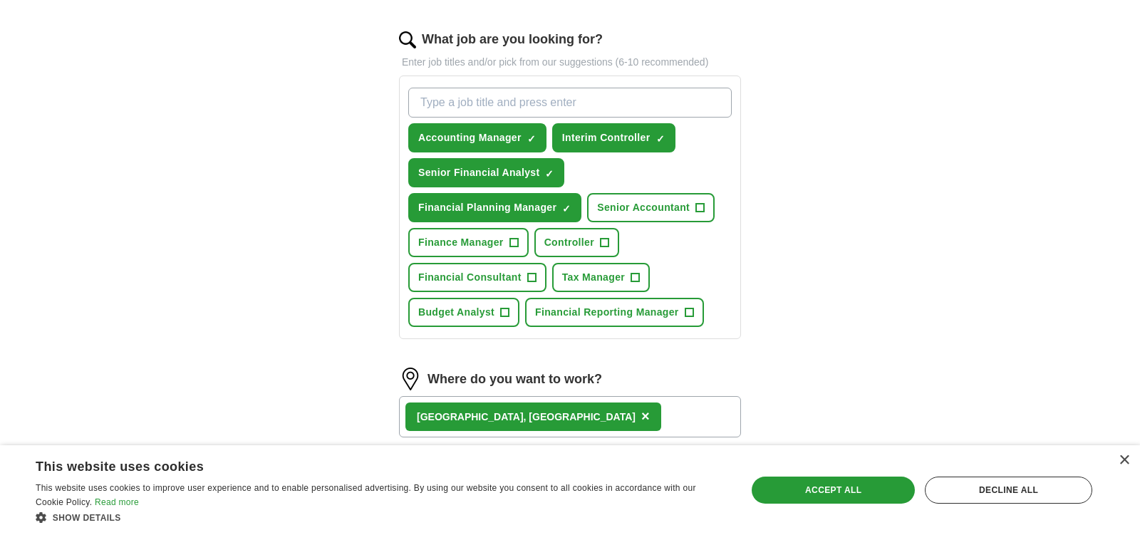
click at [487, 98] on input "What job are you looking for?" at bounding box center [570, 103] width 324 height 30
type input "S"
click at [684, 205] on span "Senior Accountant" at bounding box center [643, 207] width 93 height 15
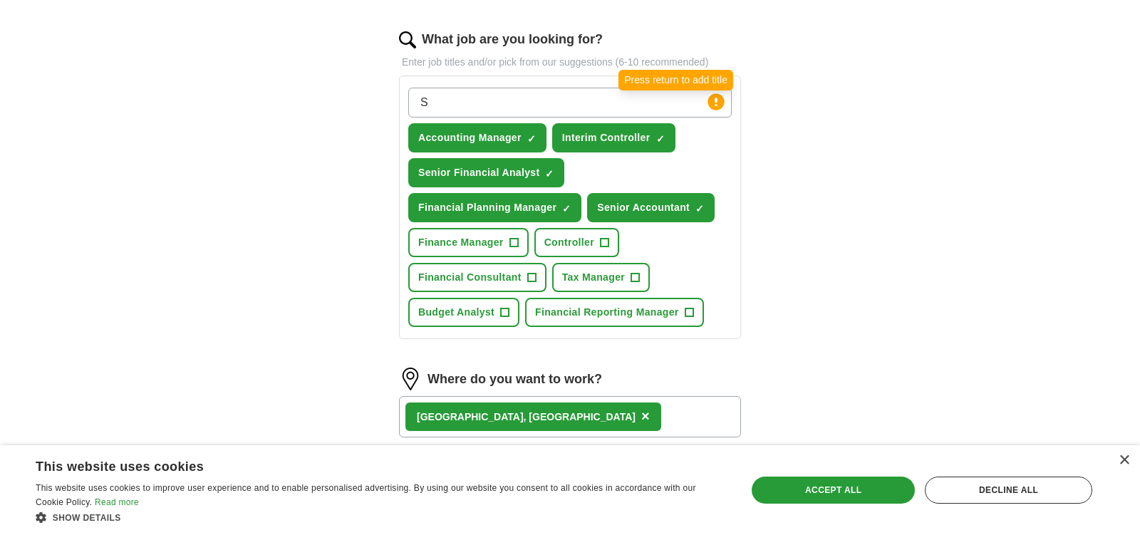
click at [715, 101] on circle at bounding box center [716, 101] width 16 height 16
click at [825, 492] on div "Accept all" at bounding box center [833, 490] width 163 height 27
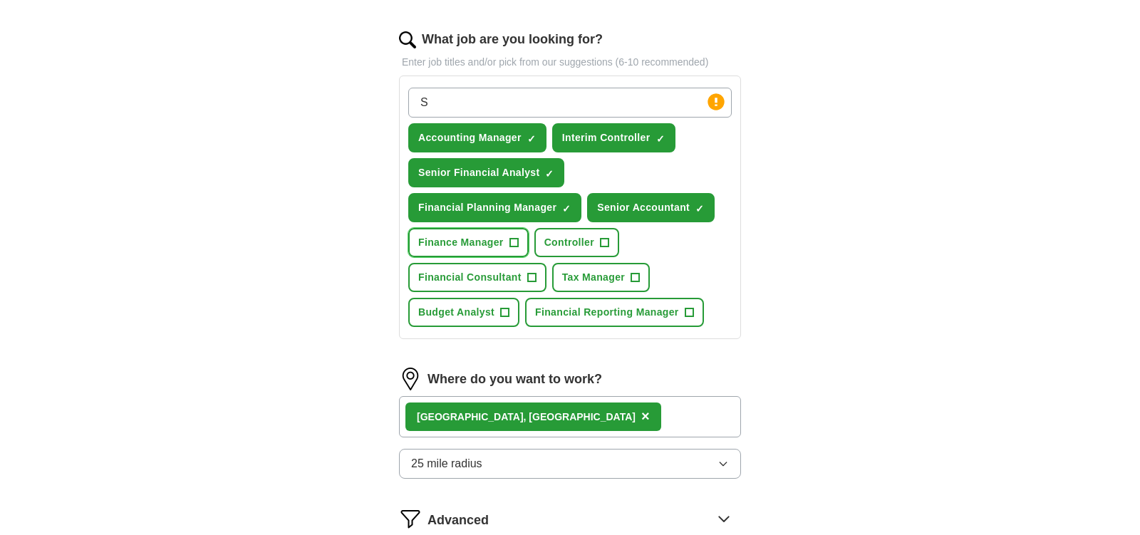
click at [485, 240] on span "Finance Manager" at bounding box center [461, 242] width 86 height 15
click at [451, 309] on span "Budget Analyst" at bounding box center [456, 312] width 76 height 15
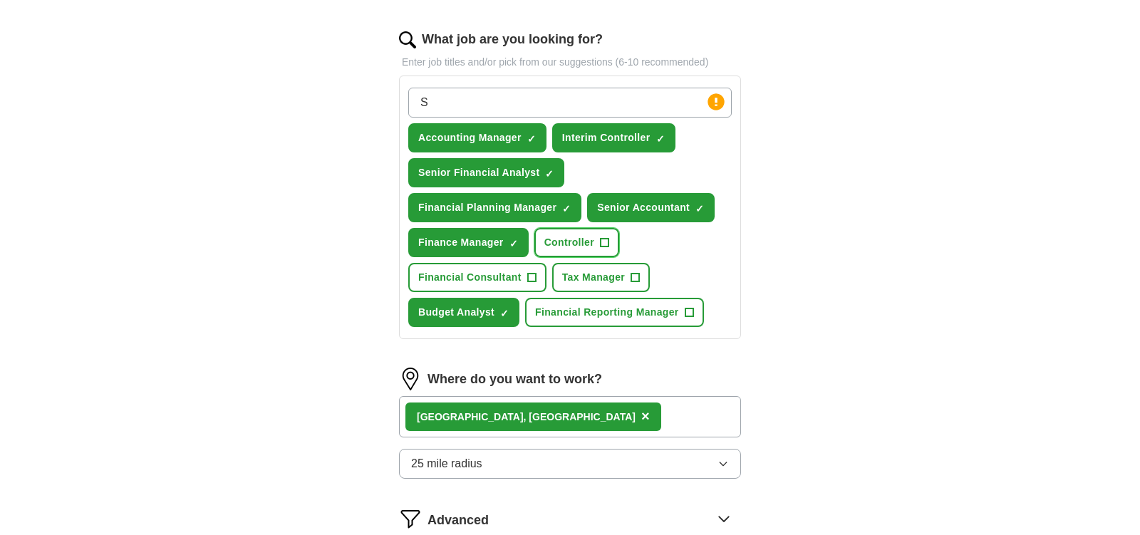
click at [562, 244] on span "Controller" at bounding box center [570, 242] width 50 height 15
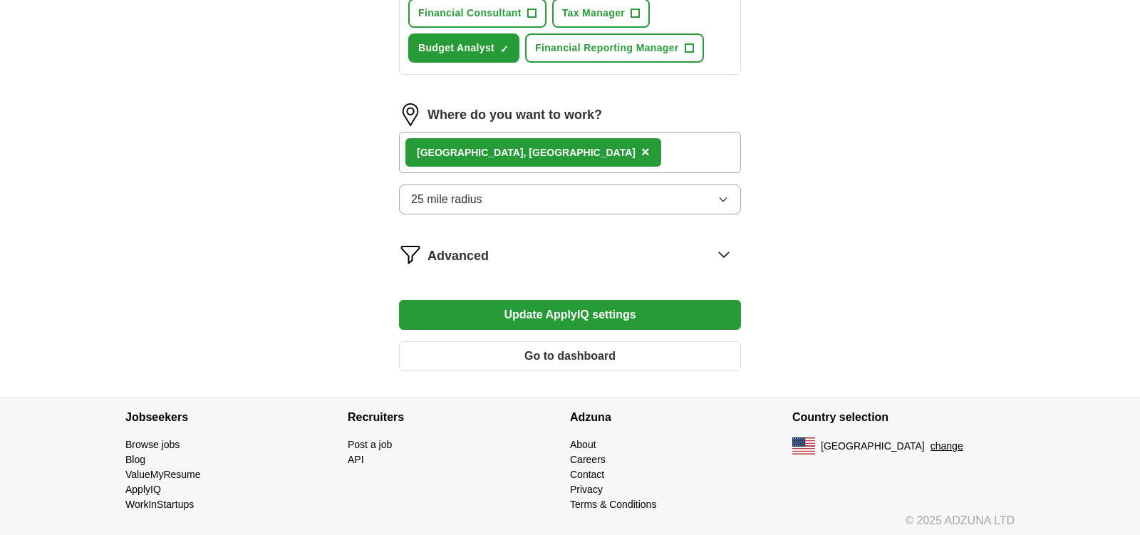
click at [599, 312] on button "Update ApplyIQ settings" at bounding box center [570, 315] width 342 height 30
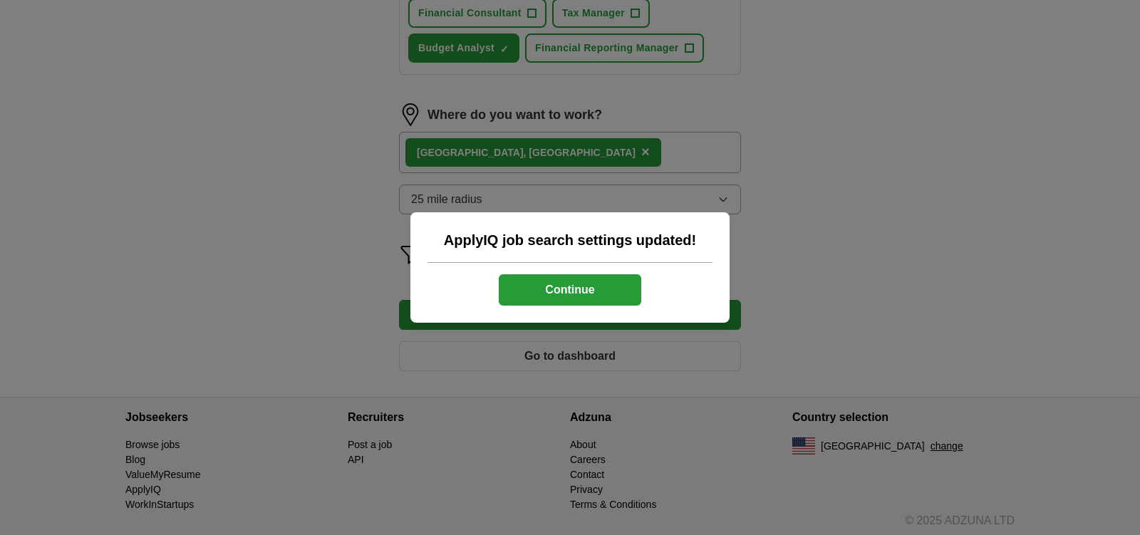
click at [578, 283] on button "Continue" at bounding box center [570, 289] width 143 height 31
